Goal: Information Seeking & Learning: Learn about a topic

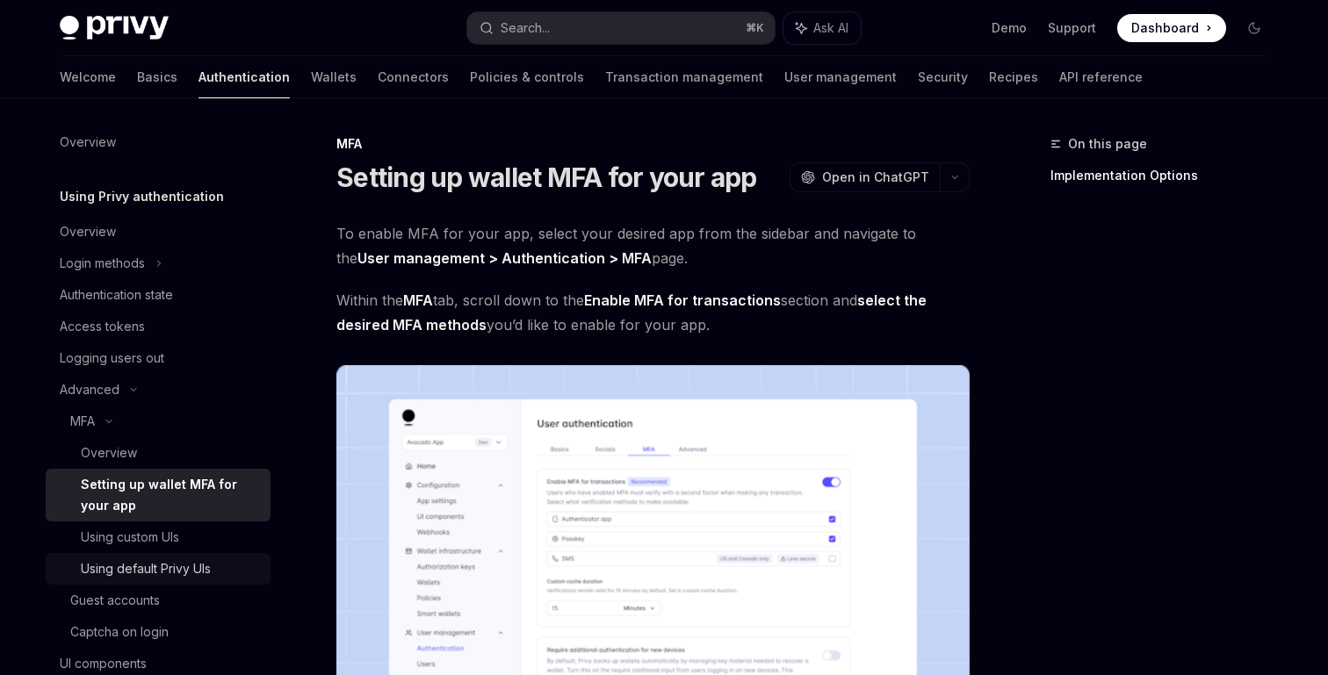
click at [218, 567] on div "Using default Privy UIs" at bounding box center [170, 568] width 179 height 21
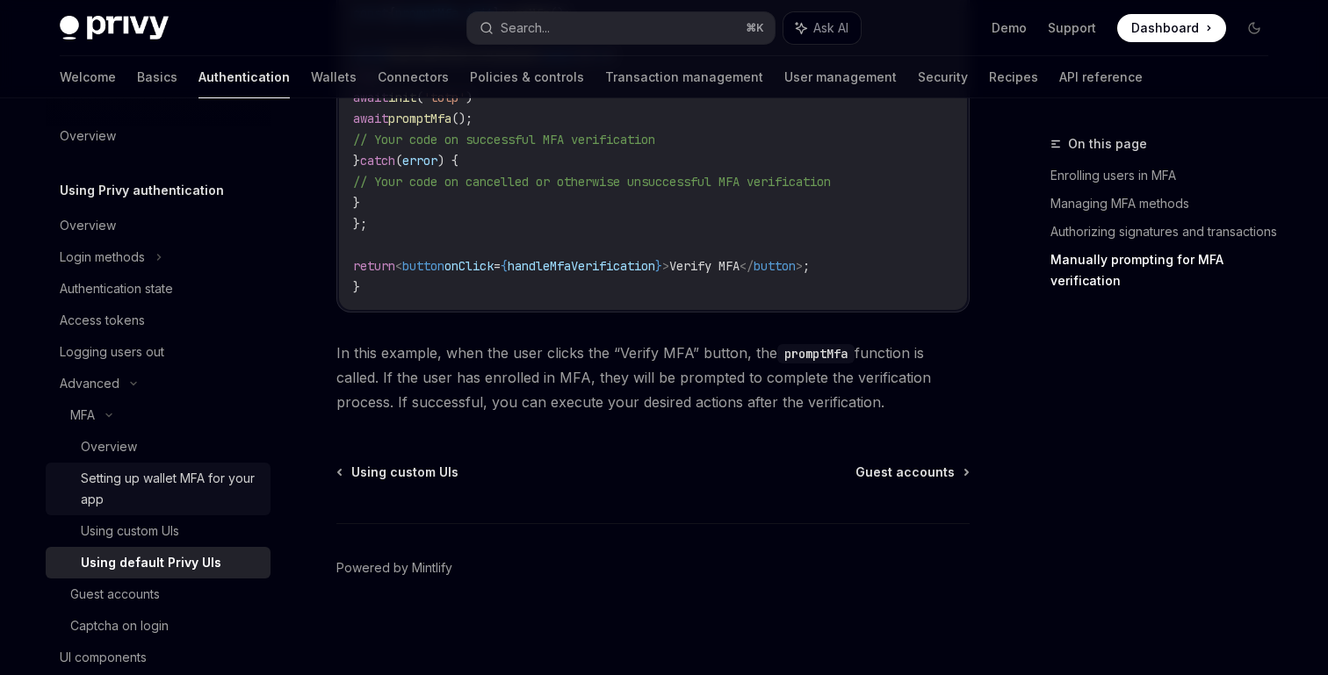
scroll to position [1, 0]
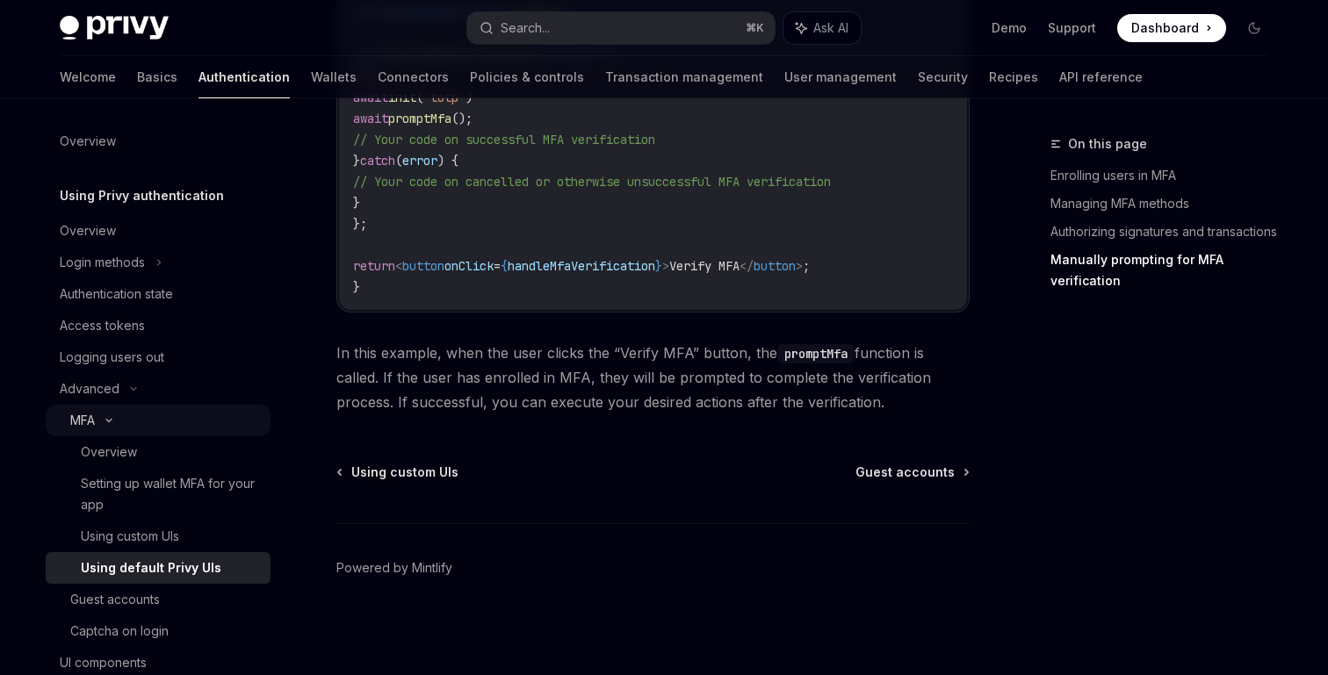
click at [72, 417] on div "MFA" at bounding box center [82, 420] width 25 height 21
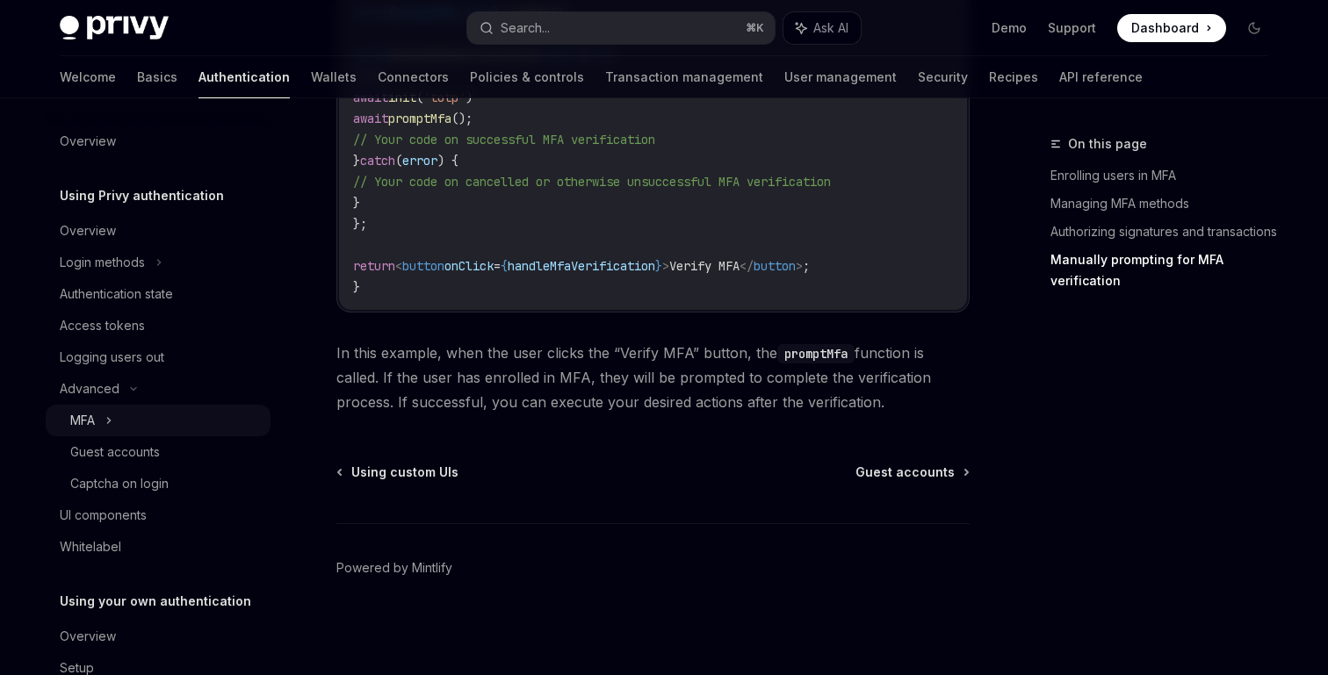
click at [72, 417] on div "MFA" at bounding box center [82, 420] width 25 height 21
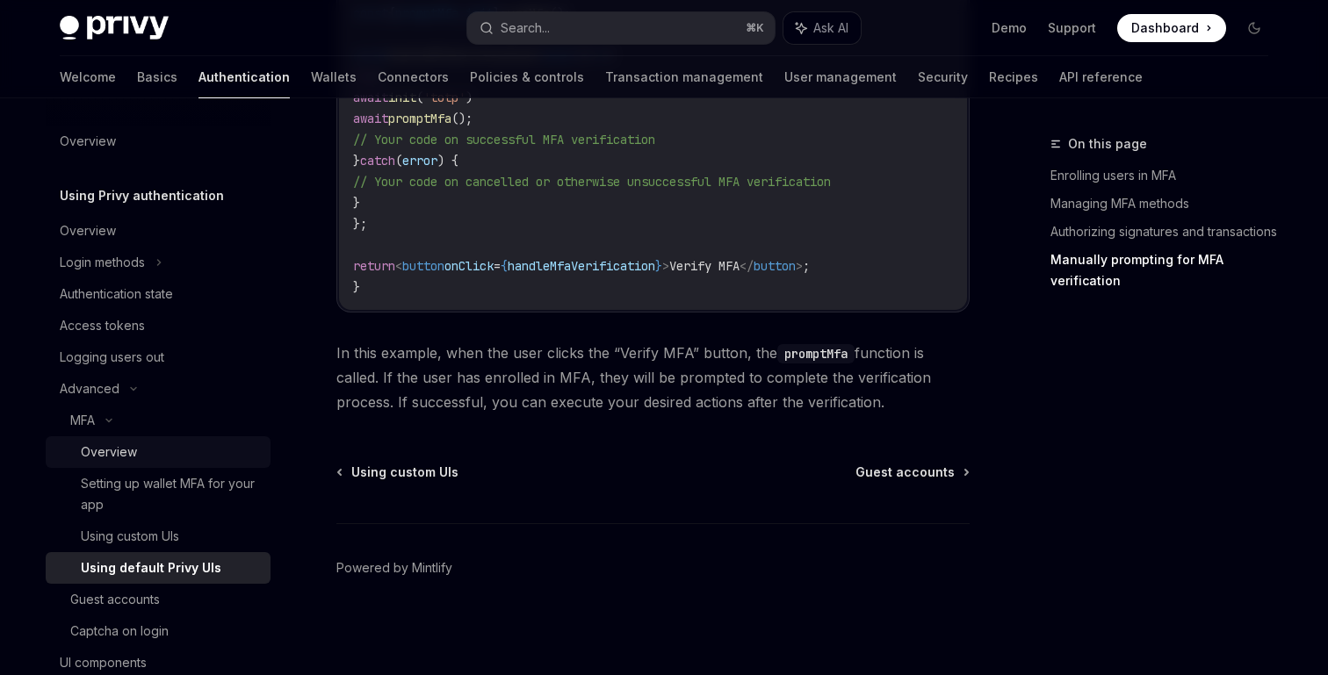
click at [101, 452] on div "Overview" at bounding box center [109, 452] width 56 height 21
type textarea "*"
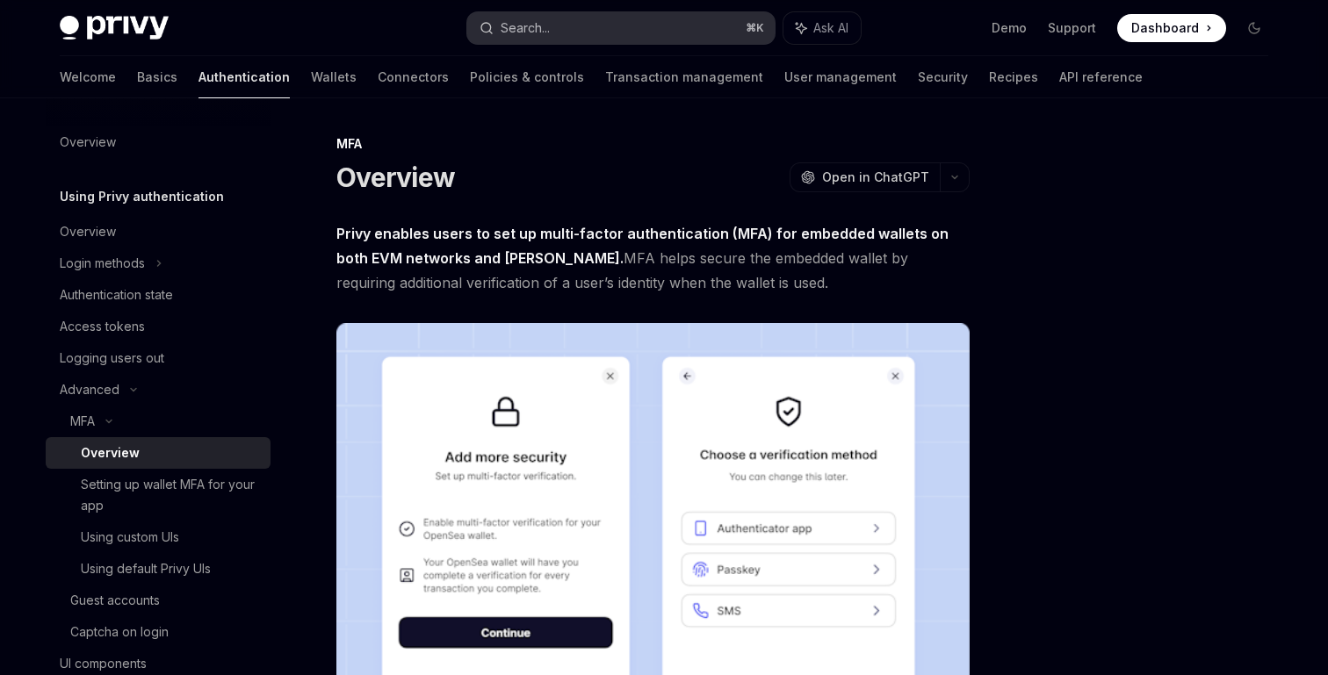
click at [569, 25] on button "Search... ⌘ K" at bounding box center [620, 28] width 307 height 32
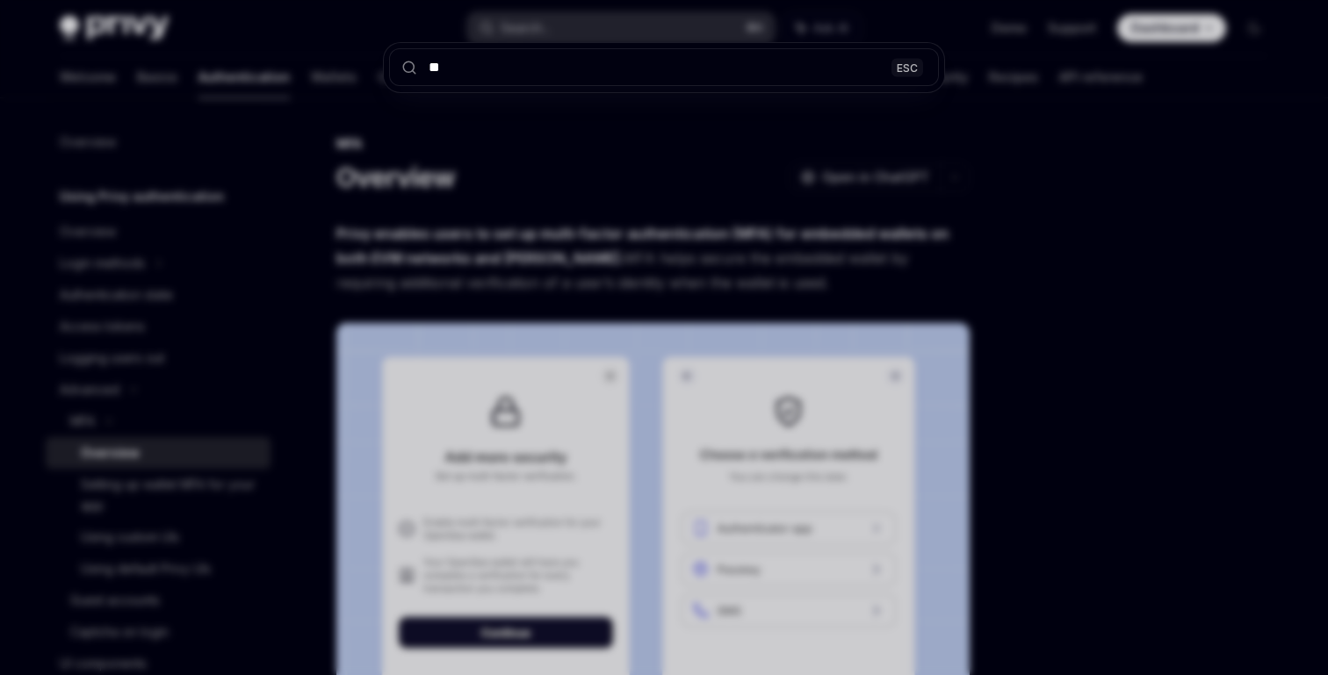
type input "***"
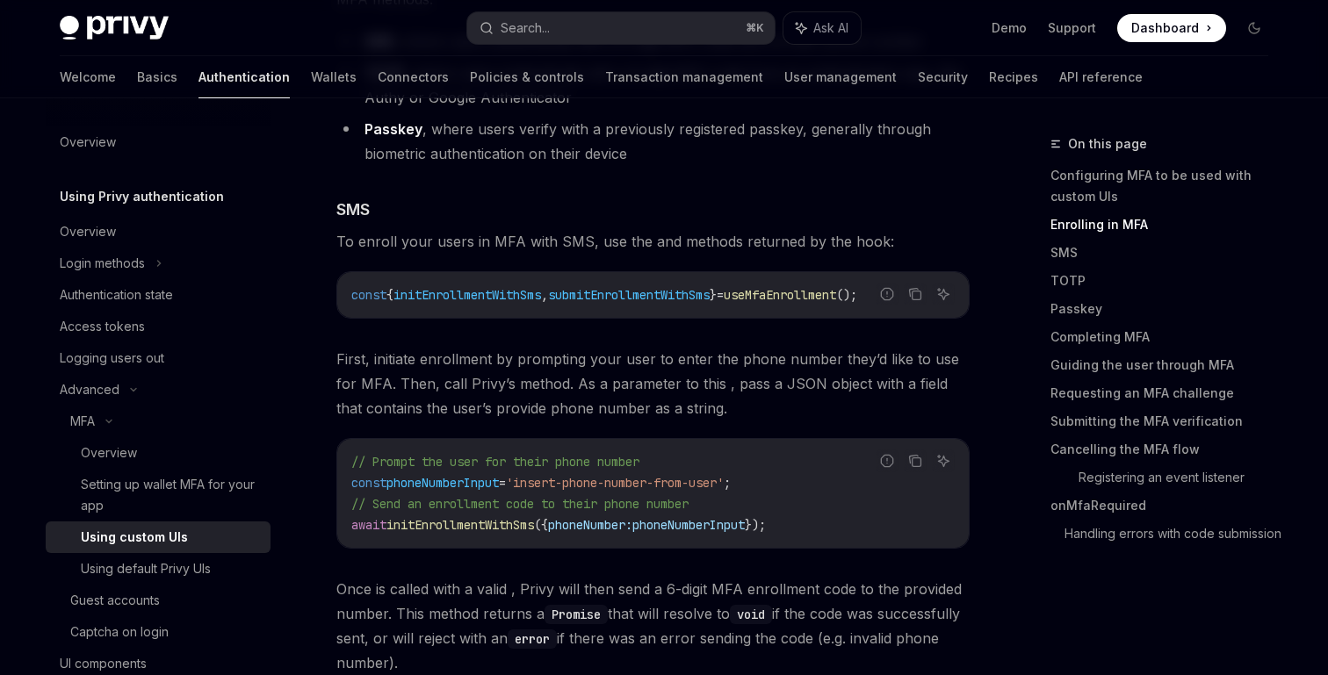
type textarea "*"
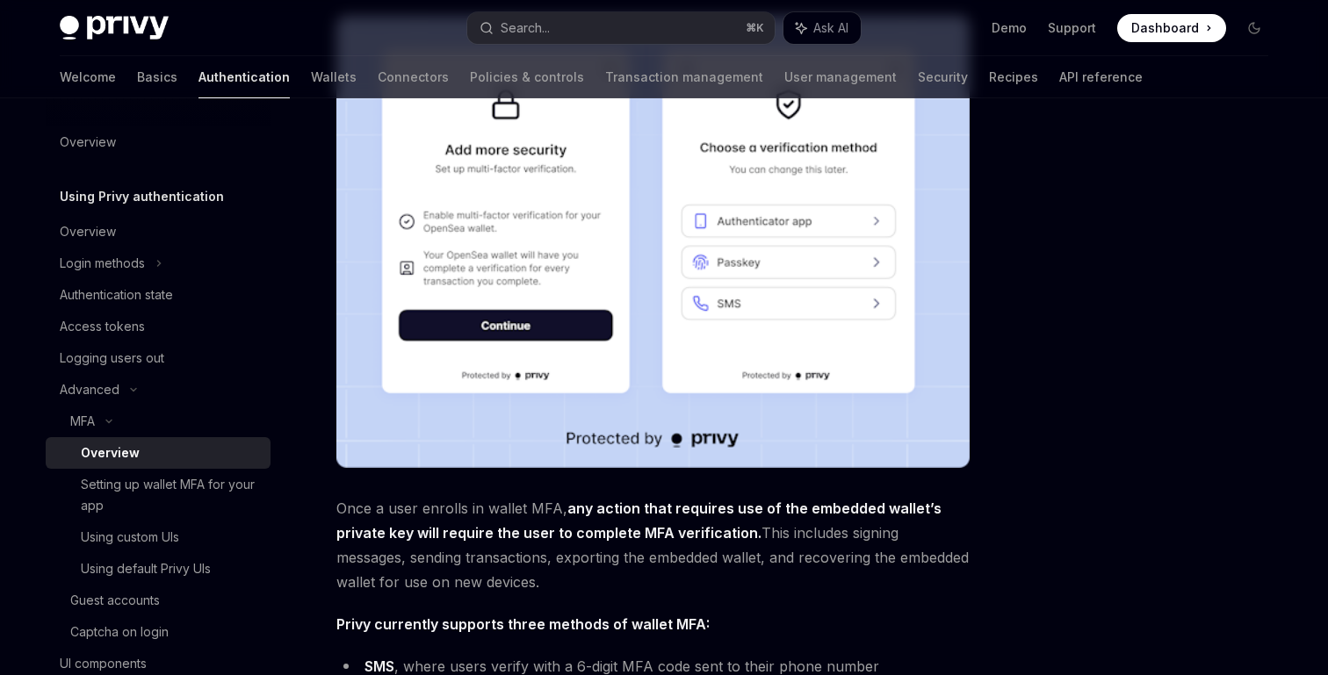
scroll to position [228, 0]
